Goal: Information Seeking & Learning: Learn about a topic

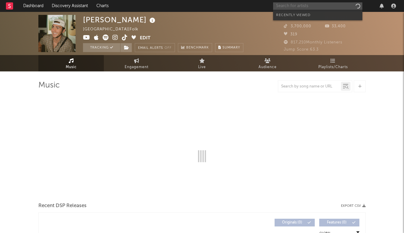
click at [307, 5] on input "text" at bounding box center [317, 5] width 89 height 7
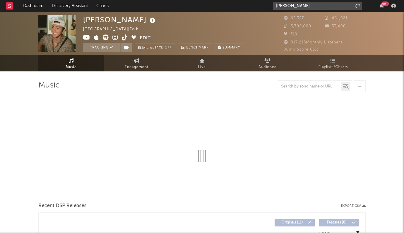
type input "[PERSON_NAME]"
select select "6m"
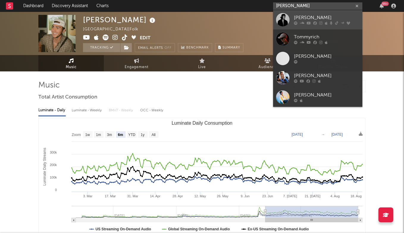
type input "[PERSON_NAME]"
click at [319, 18] on div "[PERSON_NAME]" at bounding box center [326, 17] width 65 height 7
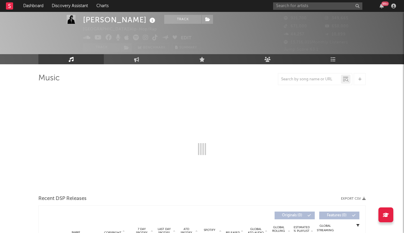
scroll to position [15, 0]
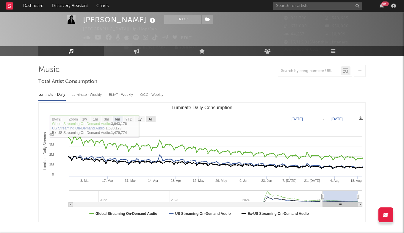
click at [152, 120] on text "All" at bounding box center [150, 119] width 4 height 4
select select "All"
type input "[DATE]"
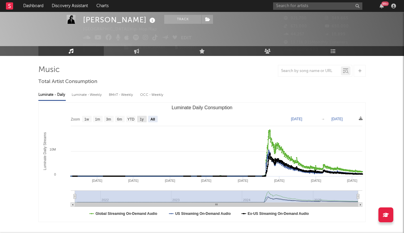
click at [145, 119] on rect "Luminate Daily Consumption" at bounding box center [142, 119] width 10 height 7
select select "1y"
type input "[DATE]"
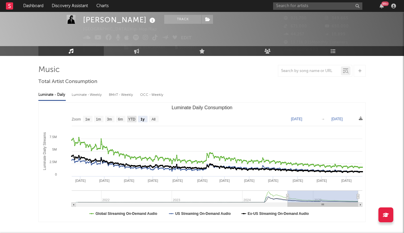
click at [127, 119] on rect "Luminate Daily Consumption" at bounding box center [132, 119] width 10 height 7
select select "YTD"
type input "[DATE]"
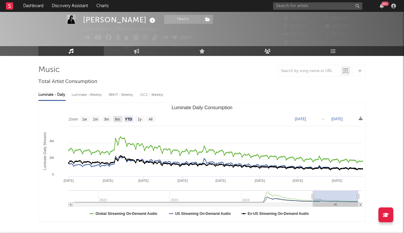
click at [119, 119] on text "6m" at bounding box center [117, 119] width 5 height 4
select select "6m"
type input "[DATE]"
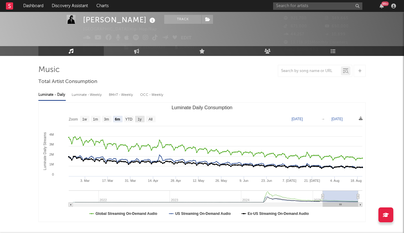
click at [140, 119] on text "1y" at bounding box center [140, 119] width 4 height 4
select select "1y"
type input "[DATE]"
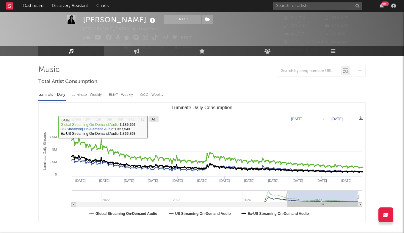
click at [149, 117] on rect "Luminate Daily Consumption" at bounding box center [154, 119] width 10 height 7
select select "All"
type input "[DATE]"
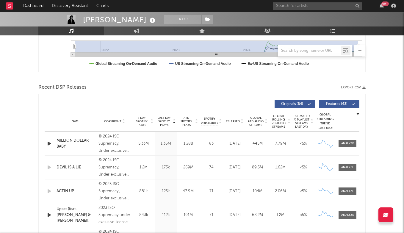
scroll to position [175, 0]
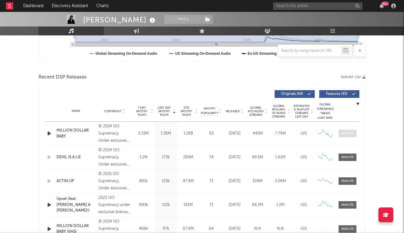
click at [341, 136] on span at bounding box center [347, 133] width 18 height 7
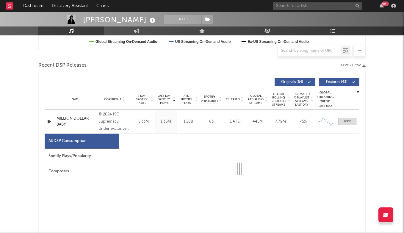
scroll to position [217, 0]
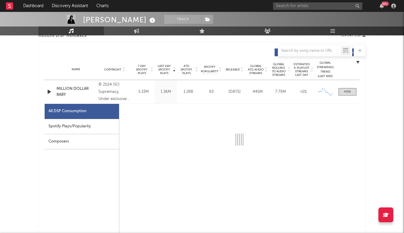
select select "6m"
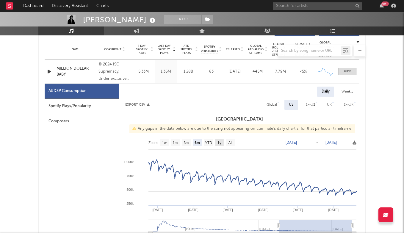
scroll to position [237, 0]
click at [220, 143] on text "1y" at bounding box center [219, 142] width 4 height 4
select select "1y"
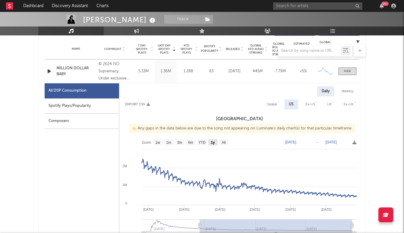
click at [224, 141] on text "All" at bounding box center [223, 142] width 4 height 4
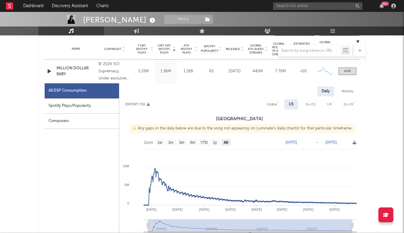
select select "All"
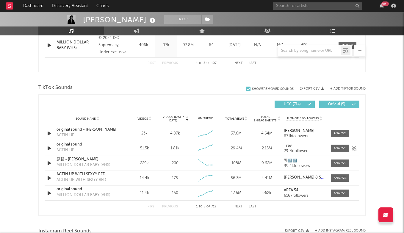
scroll to position [648, 0]
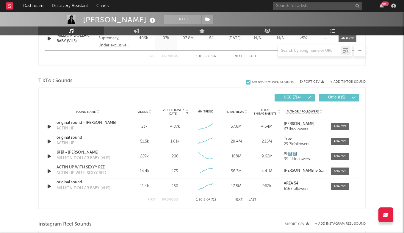
click at [145, 110] on span "Videos" at bounding box center [142, 112] width 10 height 4
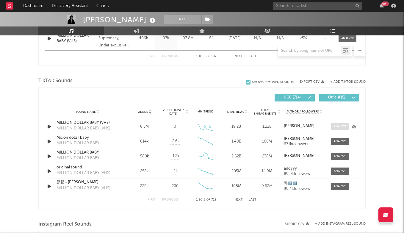
click at [343, 128] on div at bounding box center [339, 126] width 13 height 4
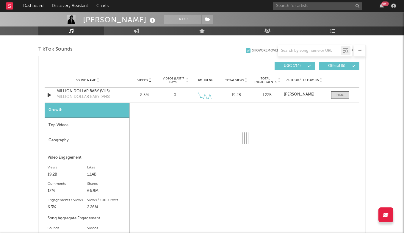
scroll to position [688, 0]
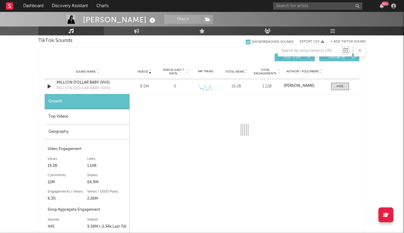
click at [109, 114] on div "Top Videos" at bounding box center [87, 116] width 85 height 15
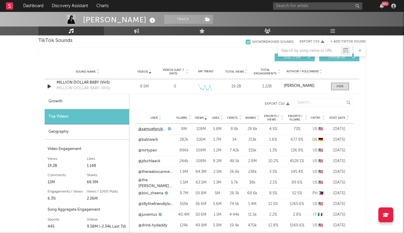
click at [156, 128] on link "@samuelgrubbs" at bounding box center [152, 129] width 28 height 6
click at [333, 87] on span at bounding box center [340, 86] width 18 height 7
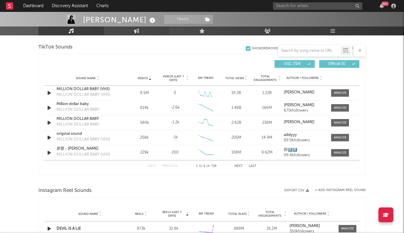
click at [134, 29] on link "Engagement" at bounding box center [136, 30] width 65 height 9
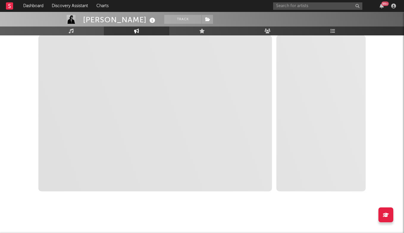
scroll to position [91, 0]
select select "1w"
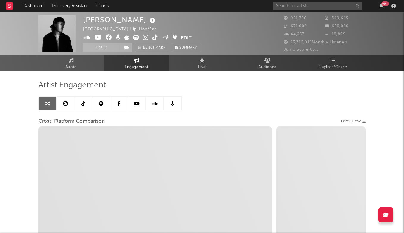
scroll to position [0, 0]
click at [89, 105] on link at bounding box center [83, 103] width 18 height 13
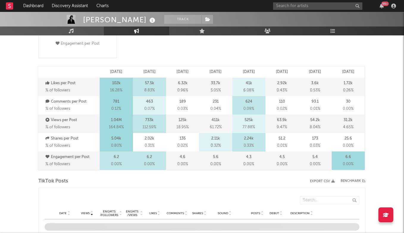
select select "6m"
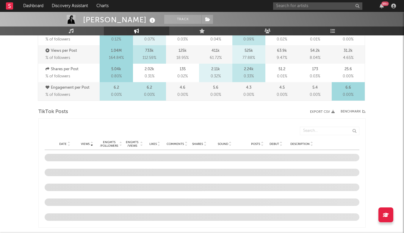
scroll to position [232, 0]
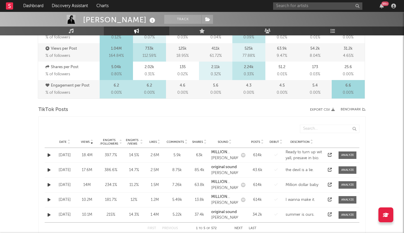
click at [68, 155] on div "[DATE]" at bounding box center [64, 155] width 19 height 6
click at [305, 153] on div "Ready to turn up wit yall, presave in bio." at bounding box center [303, 155] width 37 height 12
click at [50, 153] on icon "button" at bounding box center [49, 155] width 3 height 4
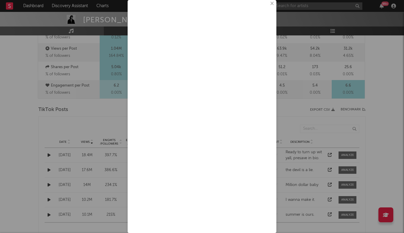
scroll to position [1, 0]
click at [271, 5] on button "×" at bounding box center [271, 3] width 7 height 7
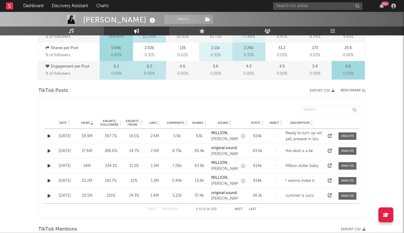
scroll to position [252, 0]
click at [328, 164] on icon at bounding box center [329, 165] width 4 height 4
